Goal: Transaction & Acquisition: Purchase product/service

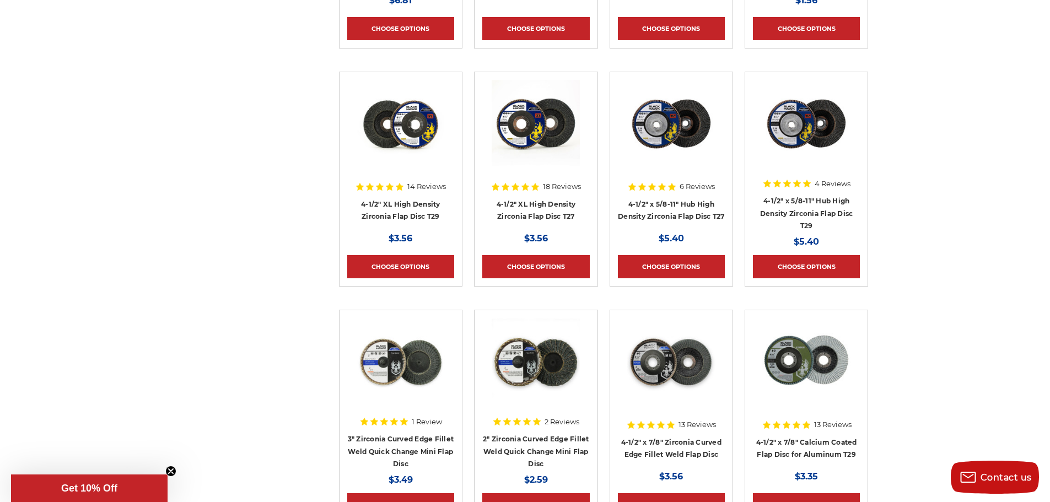
scroll to position [809, 0]
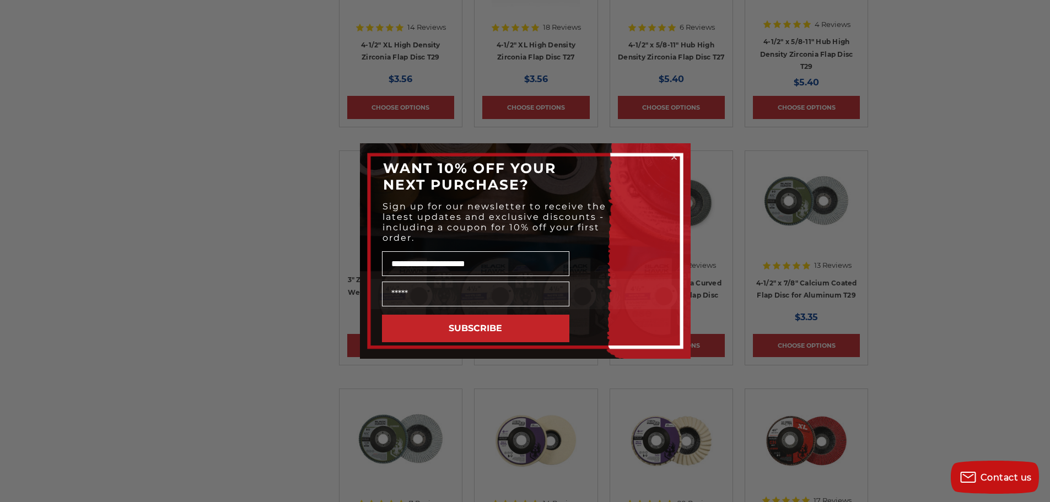
type input "**********"
drag, startPoint x: 518, startPoint y: 267, endPoint x: 333, endPoint y: 248, distance: 186.8
click at [333, 248] on div "**********" at bounding box center [525, 251] width 1050 height 502
type input "****"
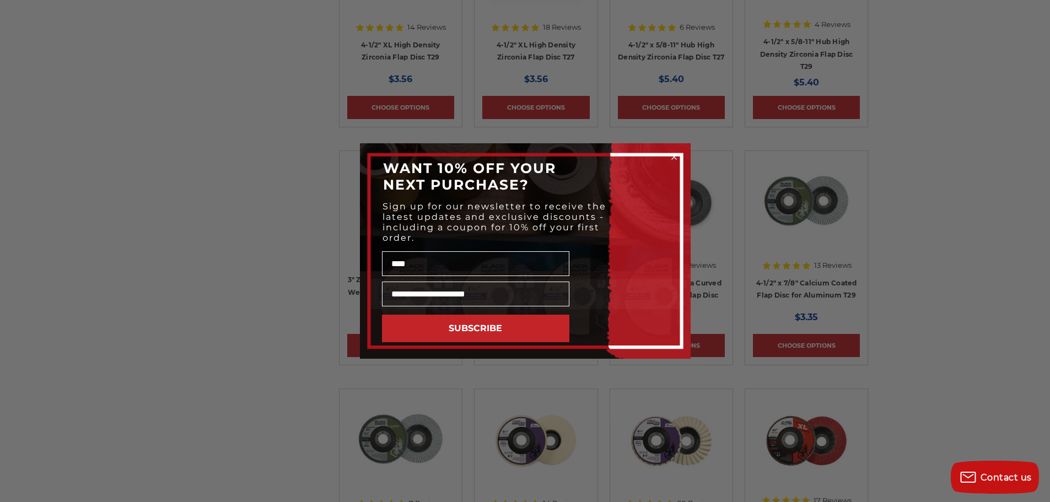
click at [478, 328] on button "SUBSCRIBE" at bounding box center [475, 329] width 187 height 28
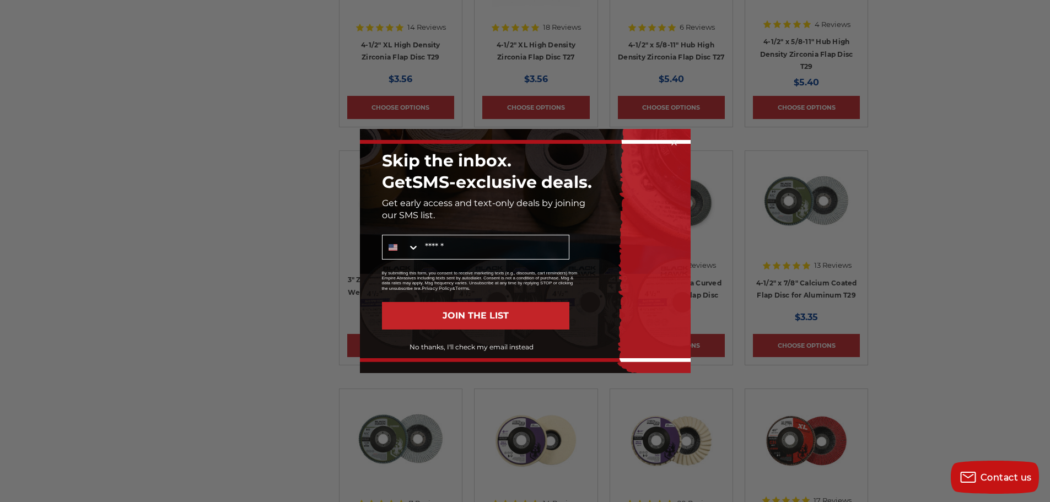
click at [475, 347] on button "No thanks, I'll check my email instead" at bounding box center [471, 347] width 195 height 19
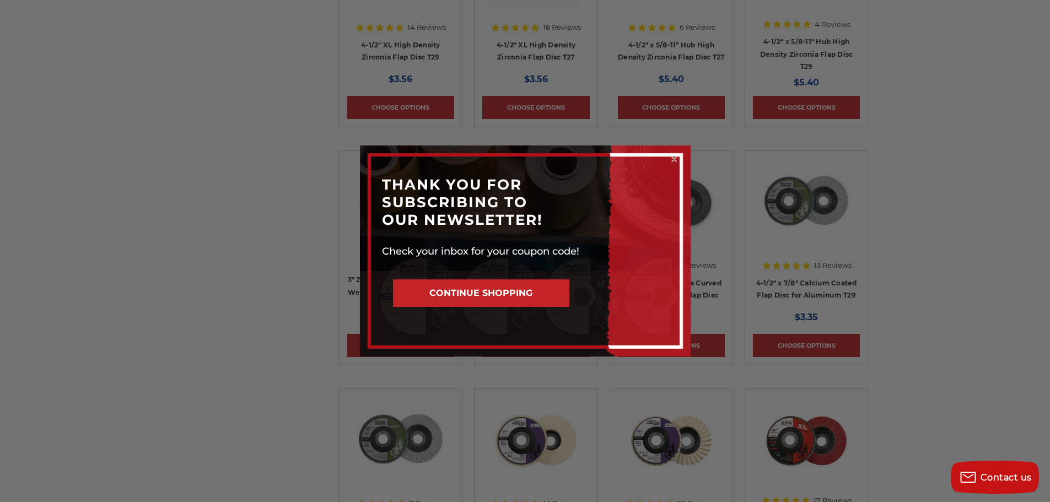
click at [493, 292] on button "CONTINUE SHOPPING" at bounding box center [481, 294] width 176 height 28
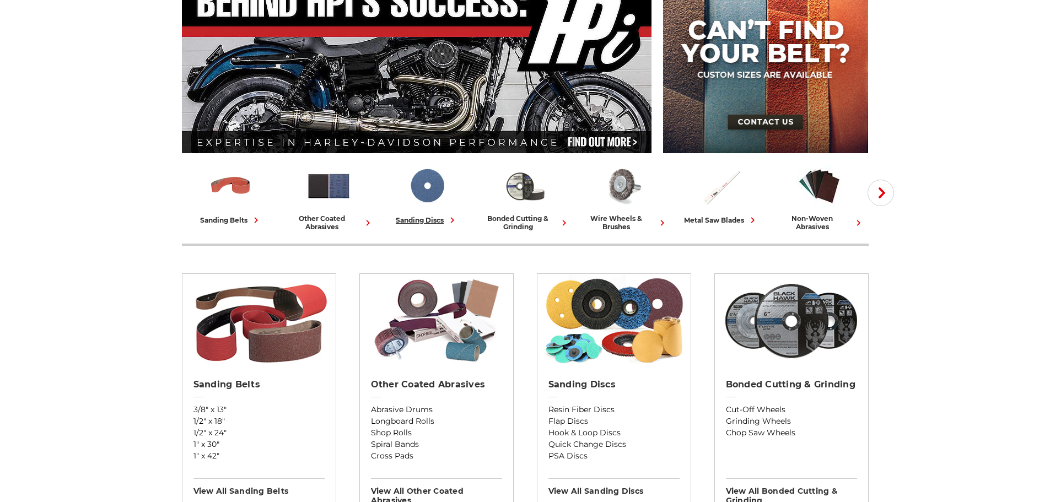
click at [431, 191] on img at bounding box center [427, 186] width 46 height 46
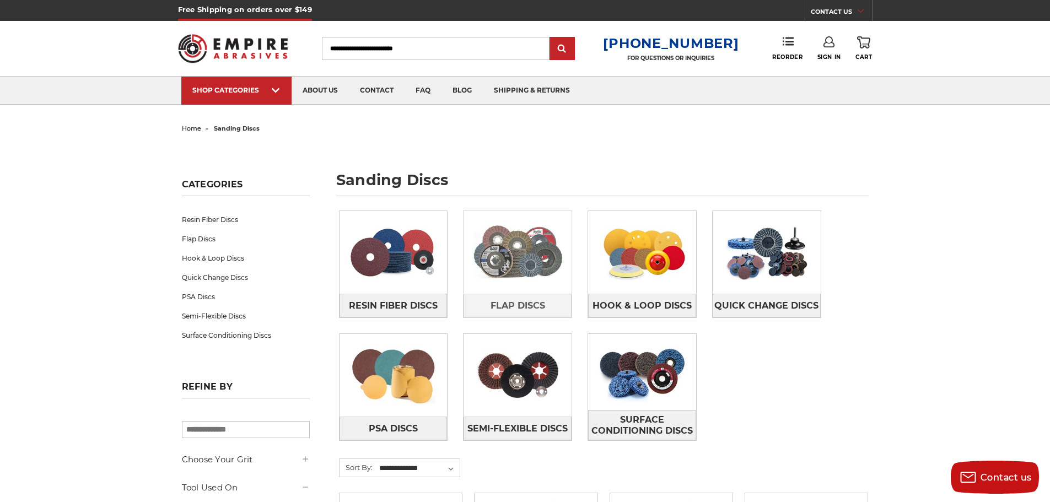
click at [529, 244] on img at bounding box center [518, 252] width 108 height 76
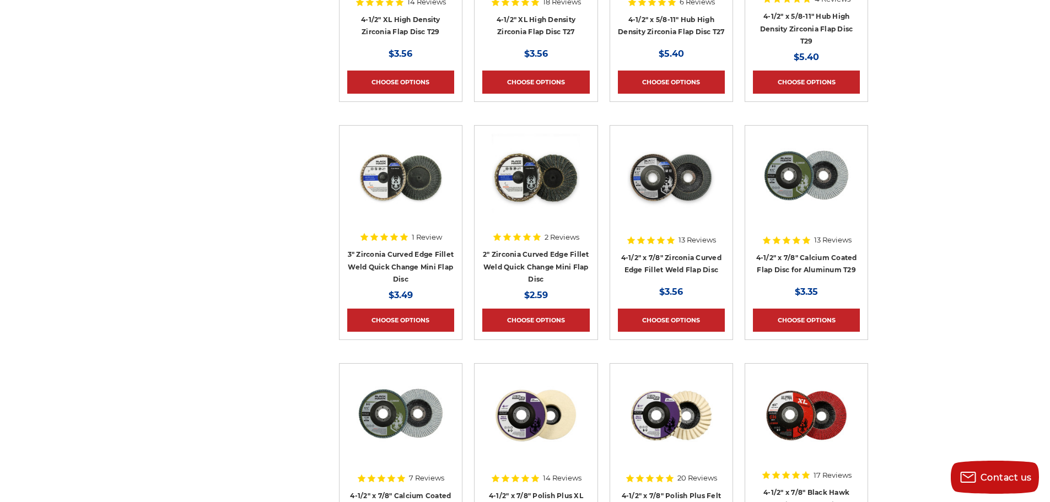
scroll to position [882, 0]
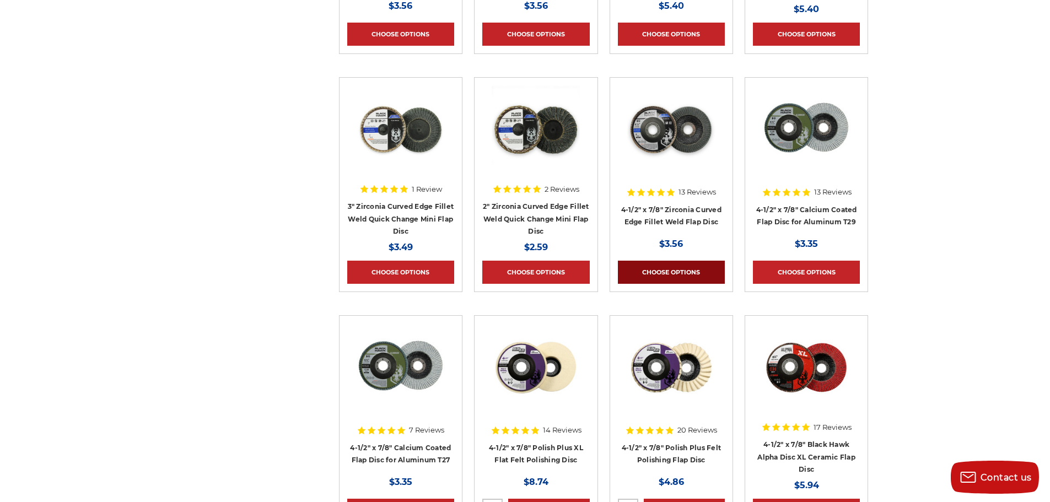
click at [695, 261] on link "Choose Options" at bounding box center [671, 272] width 107 height 23
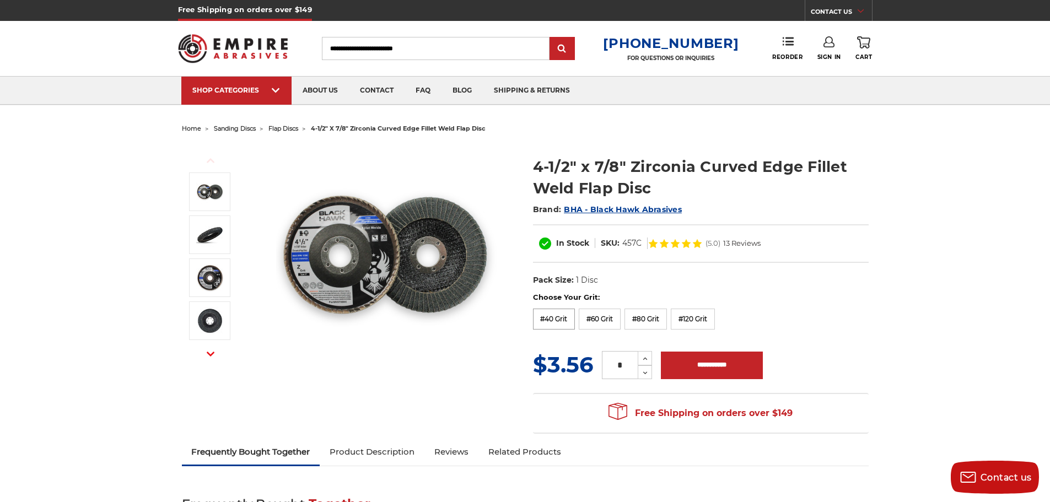
click at [560, 322] on label "#40 Grit" at bounding box center [554, 319] width 42 height 21
click at [646, 356] on icon at bounding box center [645, 359] width 8 height 10
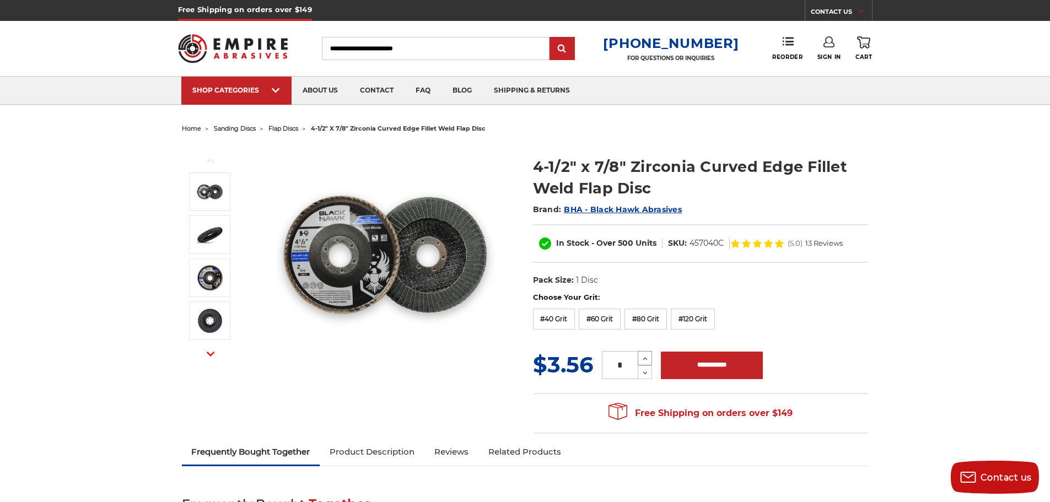
click at [646, 356] on icon at bounding box center [645, 359] width 8 height 10
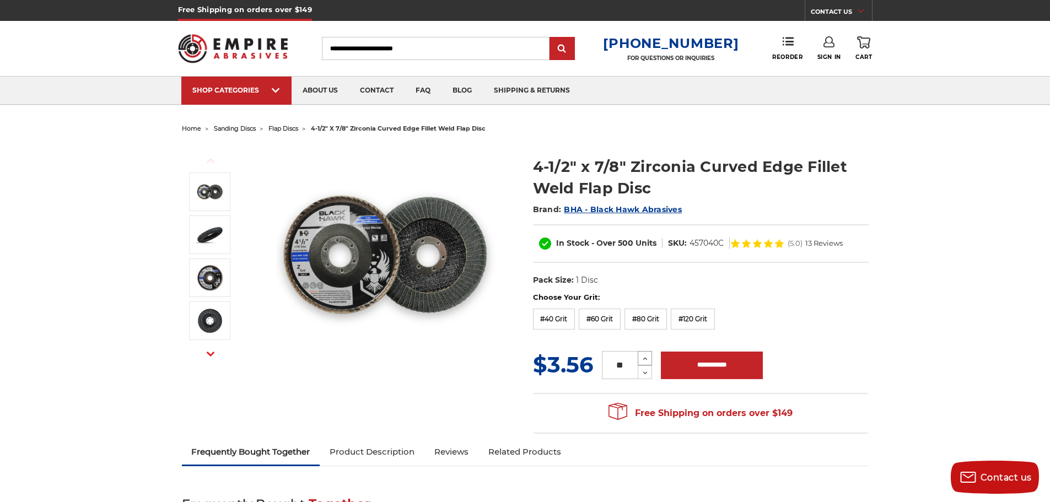
click at [646, 356] on icon at bounding box center [645, 359] width 8 height 10
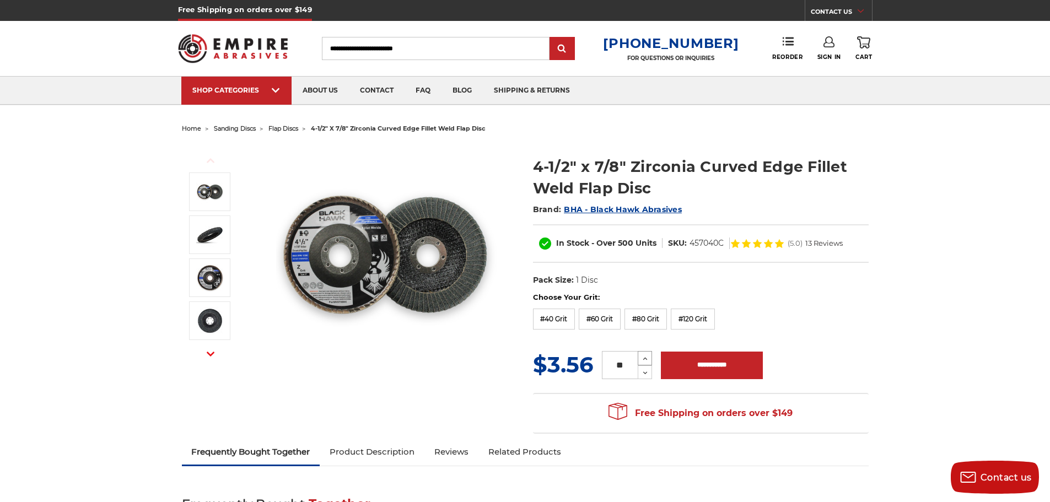
click at [646, 356] on icon at bounding box center [645, 359] width 8 height 10
click at [645, 356] on icon at bounding box center [645, 359] width 8 height 10
click at [643, 356] on icon at bounding box center [645, 359] width 8 height 10
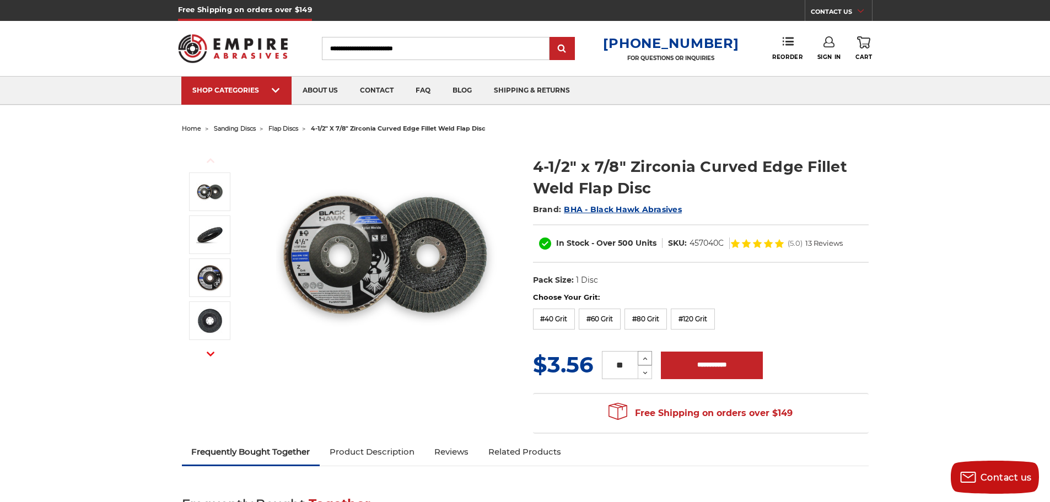
click at [643, 356] on icon at bounding box center [645, 359] width 8 height 10
click at [642, 356] on icon at bounding box center [645, 359] width 8 height 10
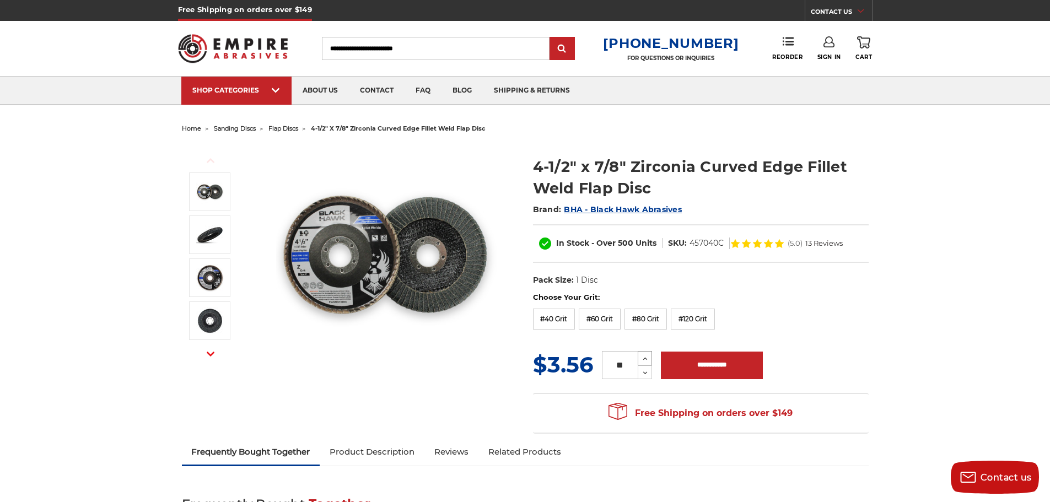
click at [641, 355] on icon at bounding box center [645, 359] width 8 height 10
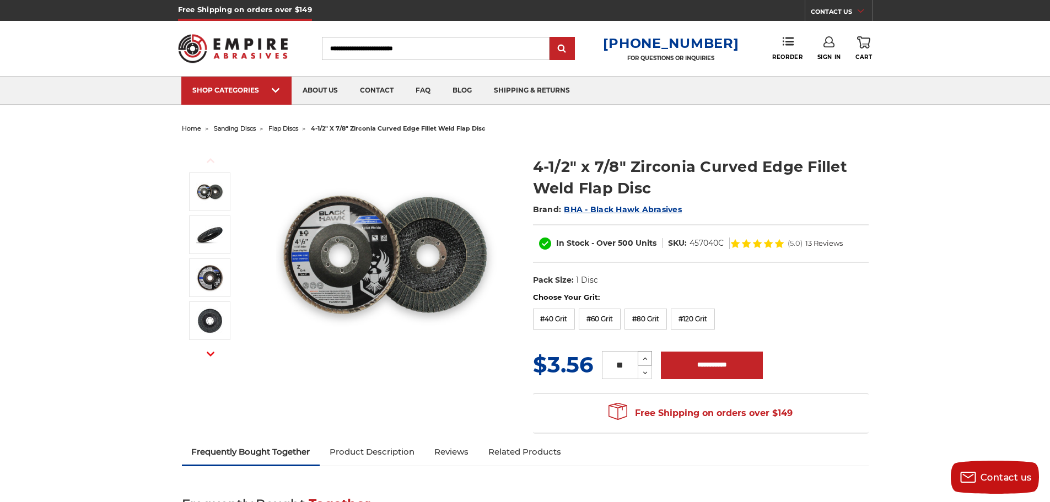
type input "**"
